Goal: Task Accomplishment & Management: Use online tool/utility

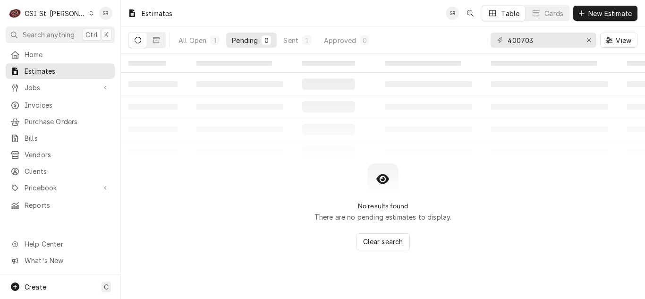
click at [497, 36] on div "400703" at bounding box center [543, 40] width 106 height 15
click at [294, 43] on div "Sent" at bounding box center [290, 40] width 15 height 10
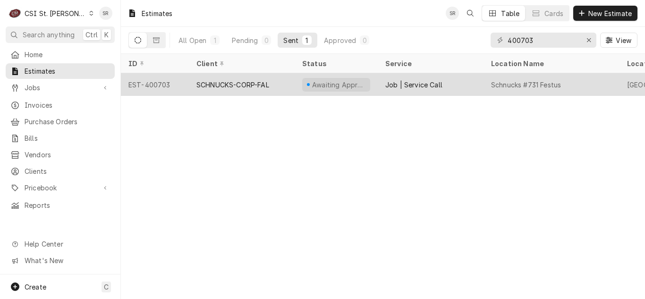
click at [216, 80] on div "SCHNUCKS-CORP-FAL" at bounding box center [232, 85] width 73 height 10
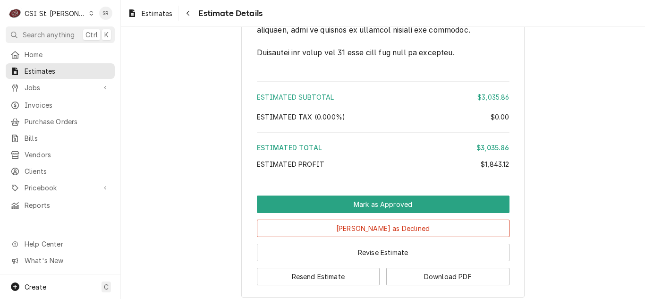
scroll to position [2715, 0]
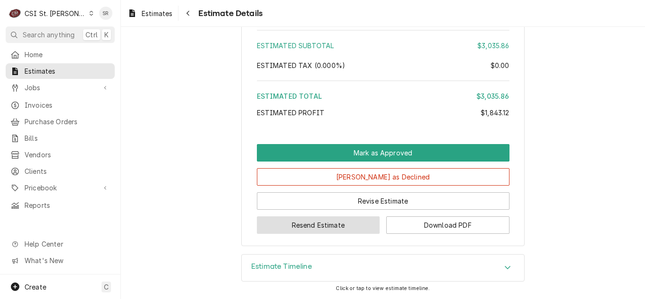
click at [322, 221] on button "Resend Estimate" at bounding box center [318, 224] width 123 height 17
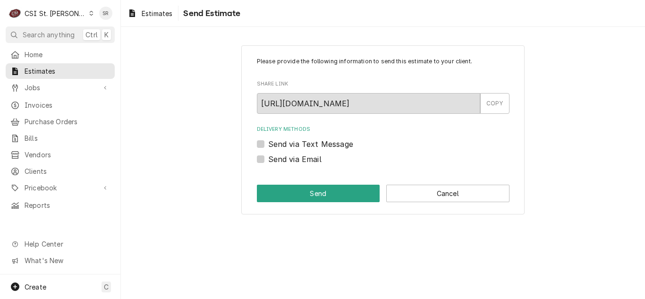
click at [294, 152] on div "Delivery Methods Send via Text Message Send via Email" at bounding box center [383, 145] width 252 height 39
click at [297, 162] on label "Send via Email" at bounding box center [294, 158] width 53 height 11
click at [297, 162] on input "Send via Email" at bounding box center [394, 163] width 252 height 21
checkbox input "true"
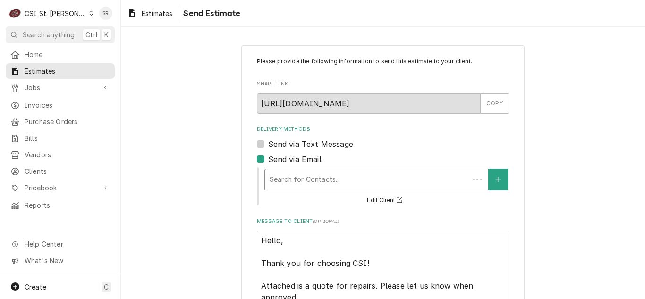
click at [314, 185] on div "Delivery Methods" at bounding box center [366, 179] width 194 height 17
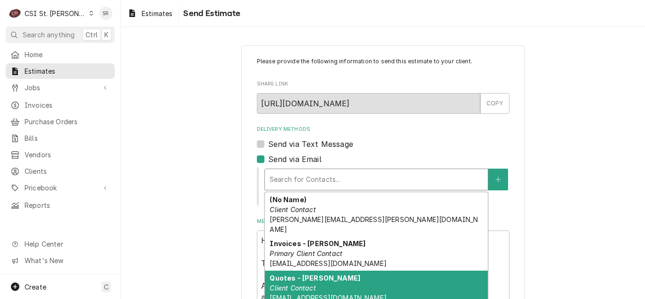
click at [319, 273] on div "Quotes - [PERSON_NAME] Client Contact [EMAIL_ADDRESS][DOMAIN_NAME]" at bounding box center [376, 287] width 223 height 34
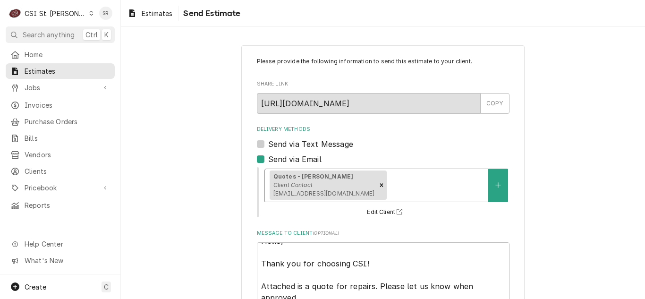
scroll to position [89, 0]
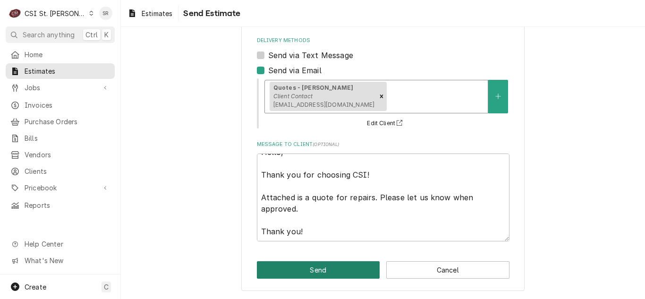
click at [348, 266] on button "Send" at bounding box center [318, 269] width 123 height 17
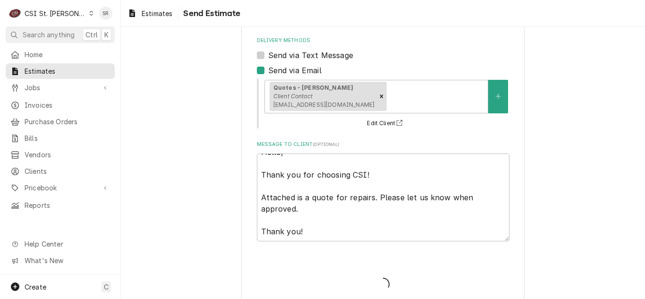
type textarea "x"
